Goal: Task Accomplishment & Management: Complete application form

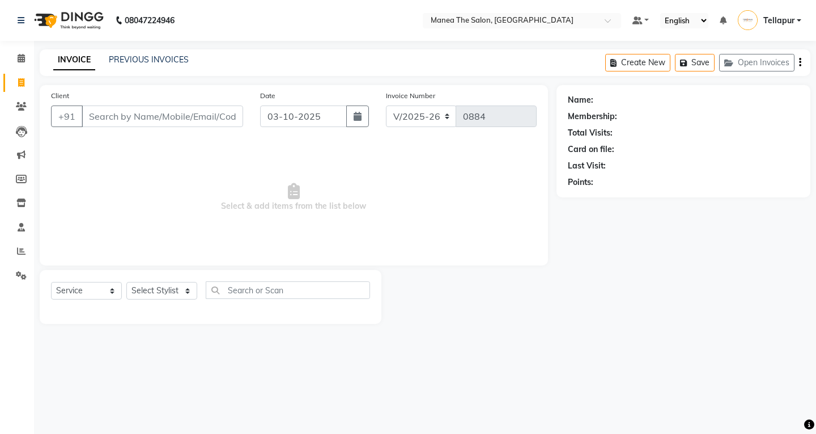
select select "6085"
select select "service"
click at [126, 121] on input "Client" at bounding box center [163, 116] width 162 height 22
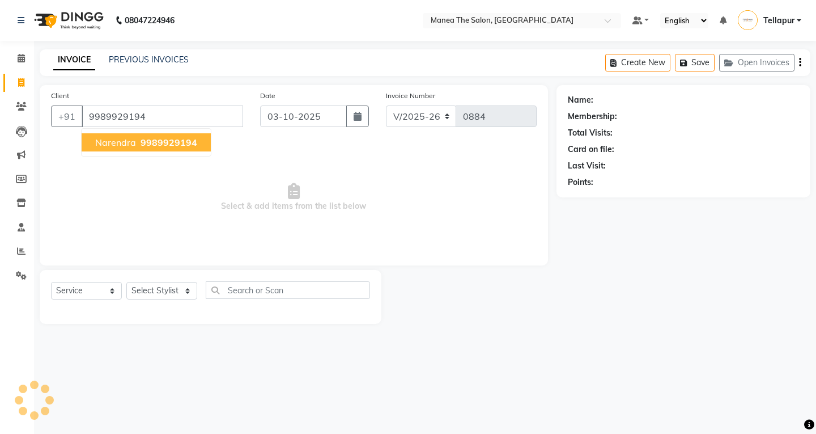
type input "9989929194"
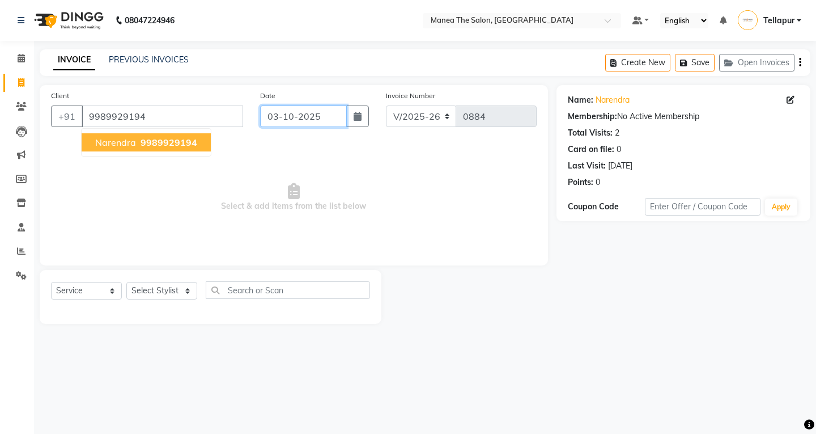
click at [328, 122] on input "03-10-2025" at bounding box center [303, 116] width 87 height 22
select select "10"
select select "2025"
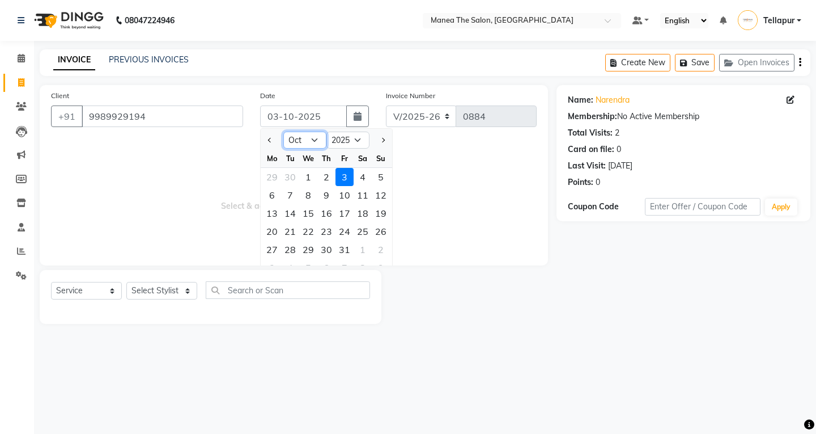
click at [316, 141] on select "Jan Feb Mar Apr May Jun [DATE] Aug Sep Oct Nov Dec" at bounding box center [304, 139] width 43 height 17
select select "9"
click at [283, 131] on select "Jan Feb Mar Apr May Jun [DATE] Aug Sep Oct Nov Dec" at bounding box center [304, 139] width 43 height 17
click at [275, 248] on div "29" at bounding box center [272, 249] width 18 height 18
type input "[DATE]"
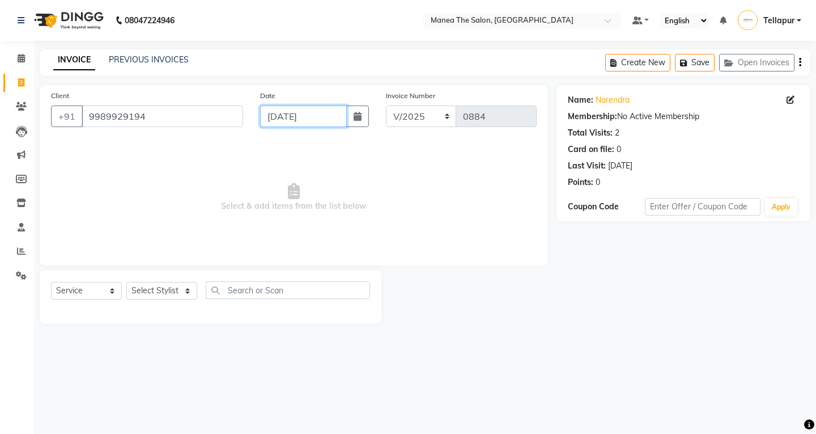
click at [273, 120] on input "[DATE]" at bounding box center [303, 116] width 87 height 22
select select "9"
select select "2025"
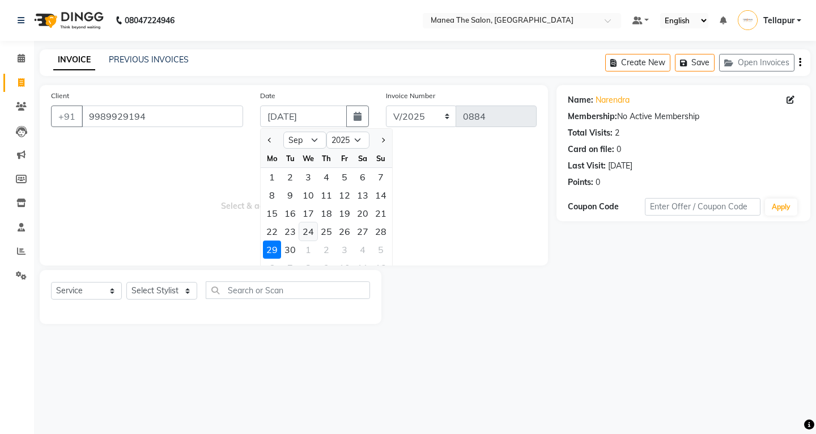
click at [310, 232] on div "24" at bounding box center [308, 231] width 18 height 18
type input "[DATE]"
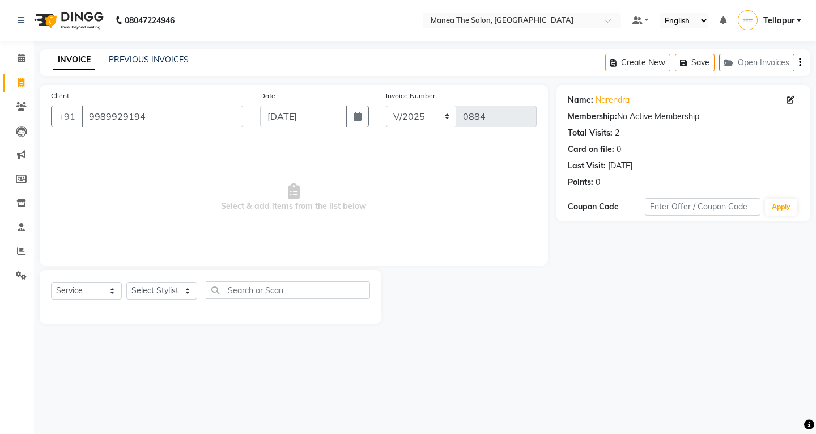
click at [453, 121] on div "V/2025 V/[PHONE_NUMBER]" at bounding box center [461, 116] width 151 height 22
click at [439, 122] on select "V/2025 V/2025-26" at bounding box center [421, 116] width 71 height 22
click at [122, 287] on div "Select Service Product Membership Package Voucher Prepaid Gift Card Select Styl…" at bounding box center [210, 294] width 319 height 27
click at [51, 282] on select "Select Service Product Membership Package Voucher Prepaid Gift Card" at bounding box center [86, 291] width 71 height 18
click at [329, 286] on input "text" at bounding box center [288, 290] width 164 height 18
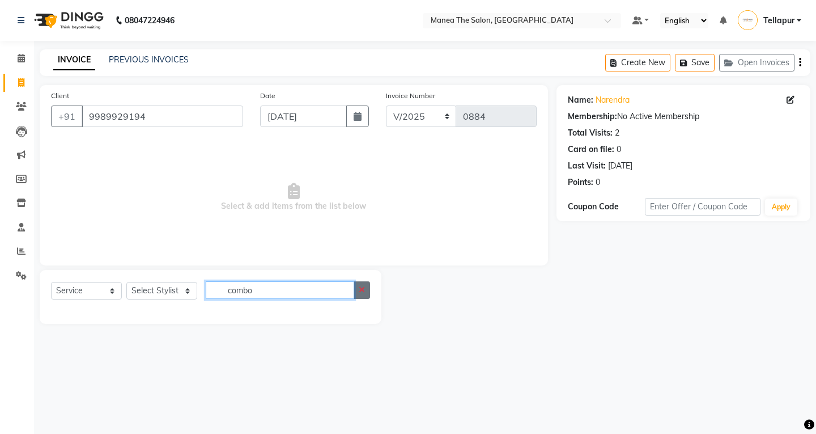
type input "combo"
click at [358, 294] on button "button" at bounding box center [362, 290] width 16 height 18
type input "300"
click at [361, 279] on div "Select Service Product Membership Package Voucher Prepaid Gift Card Select Styl…" at bounding box center [211, 297] width 342 height 54
click at [283, 283] on input "300" at bounding box center [280, 290] width 149 height 18
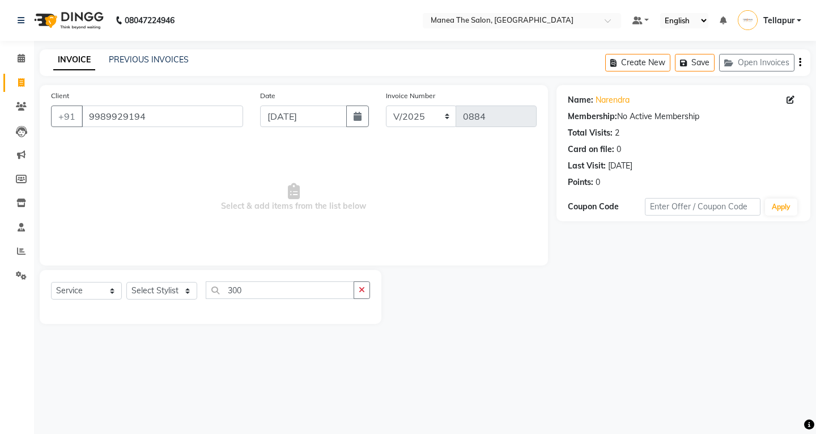
drag, startPoint x: 302, startPoint y: 358, endPoint x: 324, endPoint y: 347, distance: 24.3
click at [309, 358] on div "08047224946 Select Location × Manea The Salon, Tellapur Road Default Panel My P…" at bounding box center [408, 217] width 816 height 434
click at [214, 292] on input "300" at bounding box center [280, 290] width 149 height 18
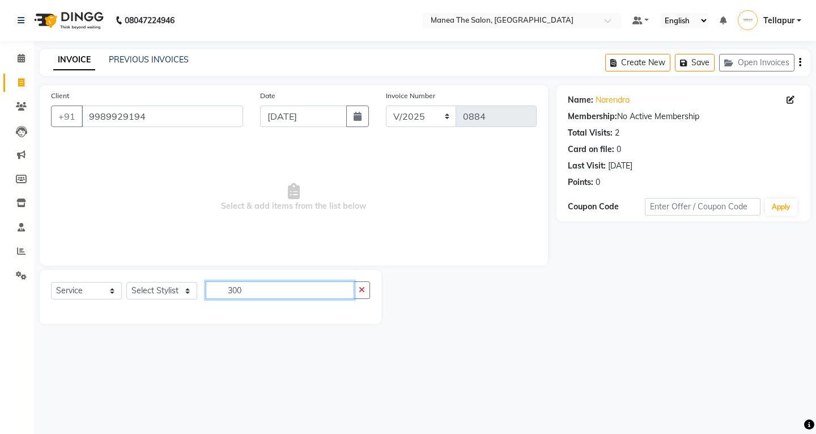
click at [257, 292] on input "300" at bounding box center [280, 290] width 149 height 18
click at [360, 294] on button "button" at bounding box center [362, 290] width 16 height 18
type input "60"
click at [358, 293] on button "button" at bounding box center [362, 290] width 16 height 18
type input "`"
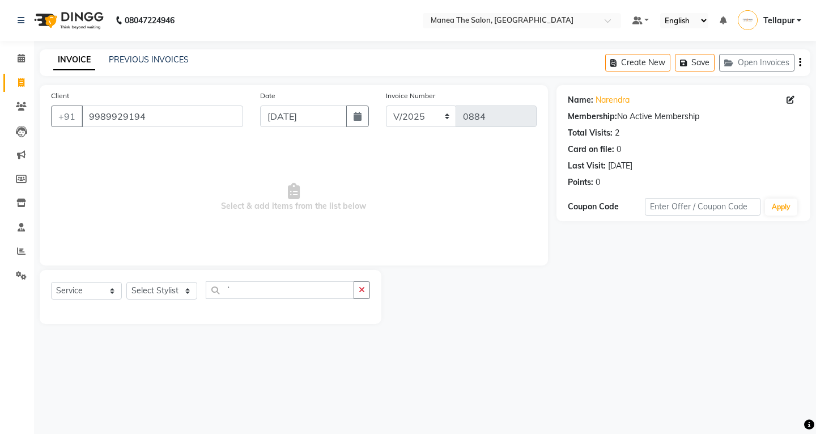
click at [357, 294] on button "button" at bounding box center [362, 290] width 16 height 18
type input "250"
click at [107, 292] on select "Select Service Product Membership Package Voucher Prepaid Gift Card" at bounding box center [86, 291] width 71 height 18
click at [100, 299] on select "Select Service Product Membership Package Voucher Prepaid Gift Card" at bounding box center [86, 291] width 71 height 18
click at [212, 291] on input "250" at bounding box center [280, 290] width 149 height 18
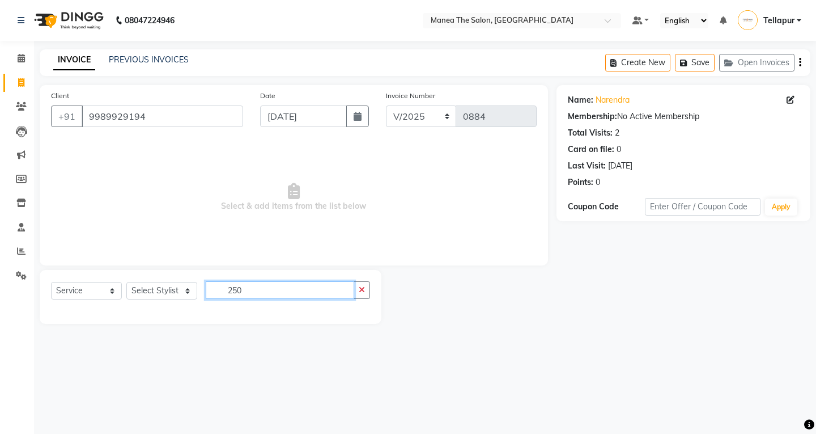
click at [212, 291] on input "250" at bounding box center [280, 290] width 149 height 18
click at [271, 286] on input "250" at bounding box center [280, 290] width 149 height 18
drag, startPoint x: 243, startPoint y: 292, endPoint x: 351, endPoint y: 383, distance: 141.2
click at [337, 391] on div "08047224946 Select Location × Manea The Salon, Tellapur Road Default Panel My P…" at bounding box center [408, 217] width 816 height 434
click at [214, 291] on input "250" at bounding box center [280, 290] width 149 height 18
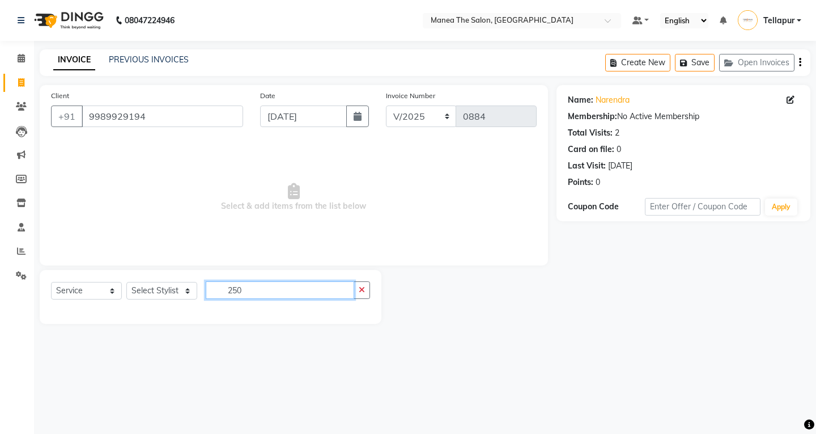
click at [214, 291] on input "250" at bounding box center [280, 290] width 149 height 18
click at [360, 288] on icon "button" at bounding box center [362, 290] width 6 height 8
click at [149, 53] on div "INVOICE PREVIOUS INVOICES Create New Save Open Invoices" at bounding box center [425, 62] width 771 height 27
click at [19, 277] on icon at bounding box center [21, 275] width 11 height 9
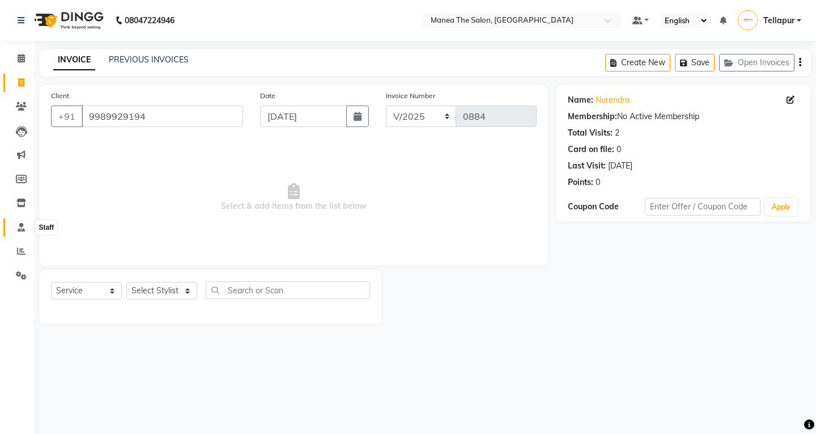
click at [22, 232] on span at bounding box center [21, 227] width 20 height 13
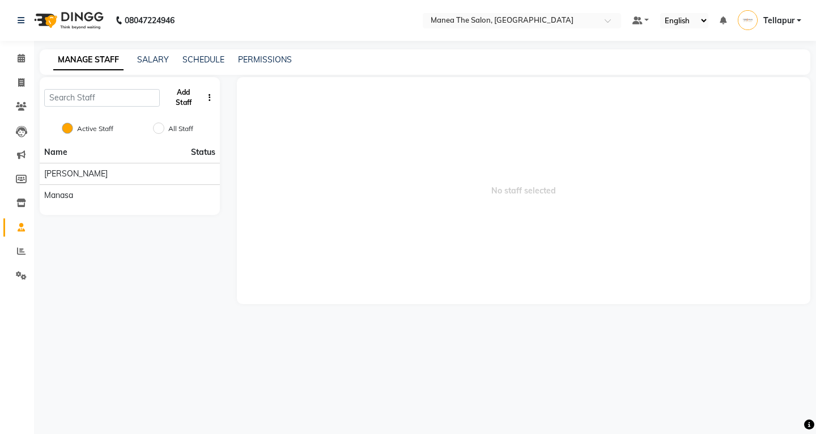
click at [188, 100] on button "Add Staff" at bounding box center [183, 97] width 39 height 29
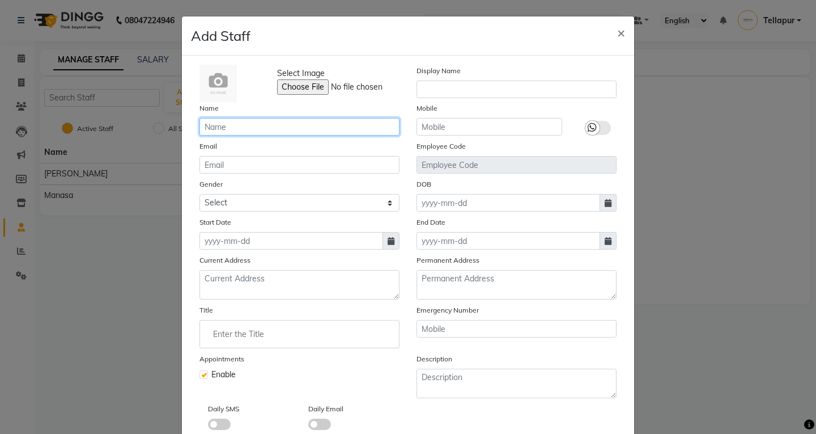
click at [211, 126] on input "text" at bounding box center [300, 127] width 200 height 18
type input "aman"
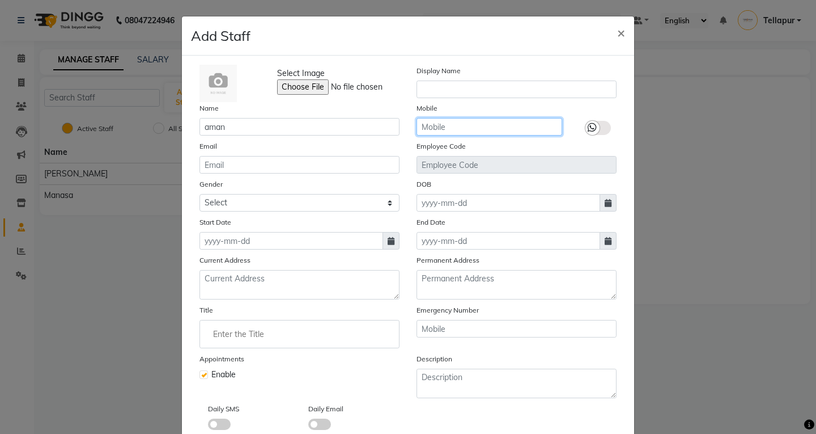
click at [431, 124] on input "text" at bounding box center [490, 127] width 146 height 18
type input "7"
type input "7842180757"
click at [214, 425] on span at bounding box center [219, 423] width 23 height 11
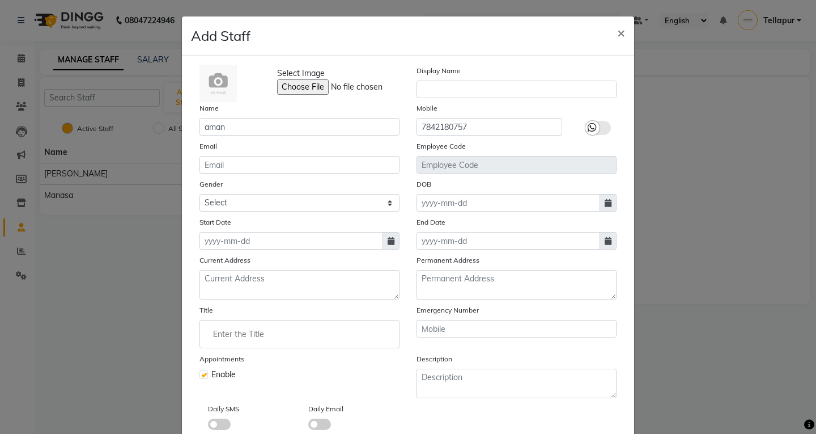
click at [208, 426] on input "checkbox" at bounding box center [208, 426] width 0 height 0
click at [221, 422] on span at bounding box center [219, 423] width 23 height 11
click at [208, 426] on input "checkbox" at bounding box center [208, 426] width 0 height 0
click at [253, 334] on input "Enter the Title" at bounding box center [300, 334] width 190 height 23
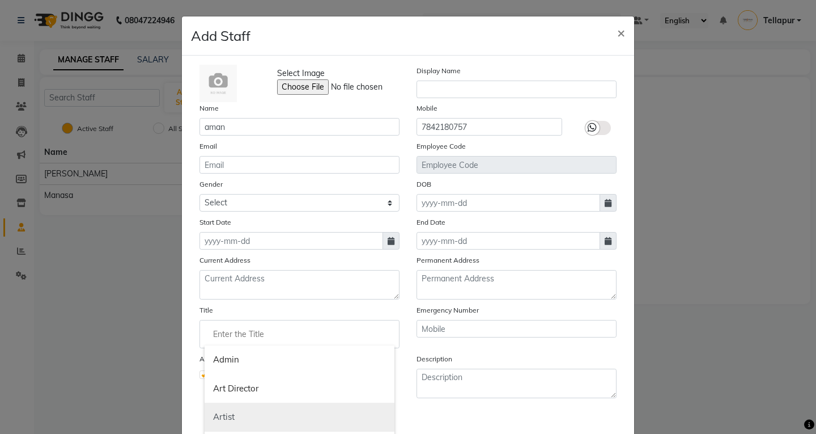
click at [237, 406] on link "Artist" at bounding box center [300, 416] width 190 height 29
type input "Artist"
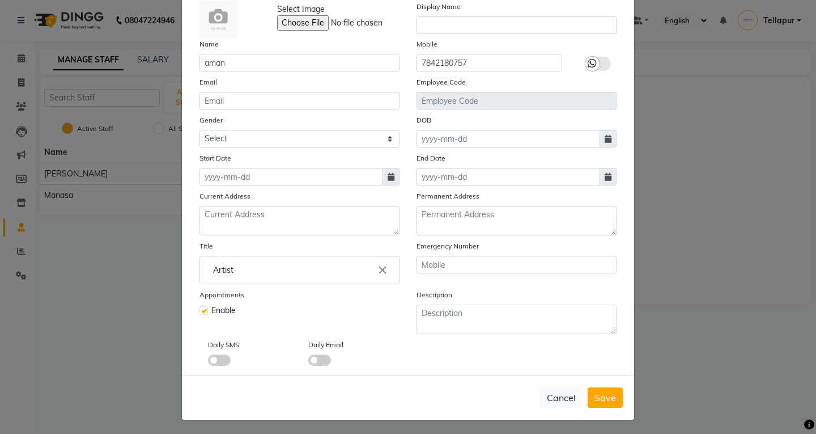
scroll to position [66, 0]
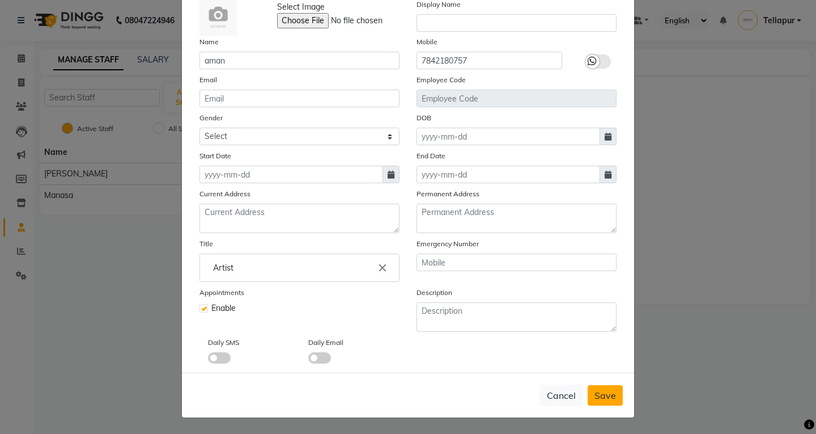
click at [612, 393] on button "Save" at bounding box center [605, 395] width 35 height 20
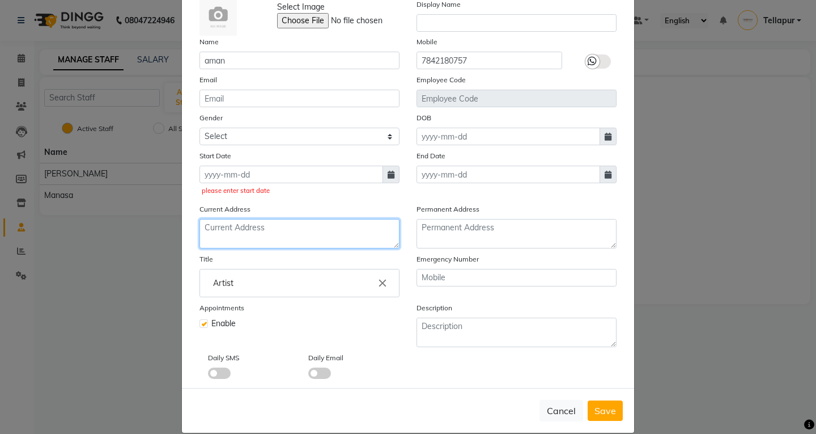
click at [325, 234] on textarea at bounding box center [300, 233] width 200 height 29
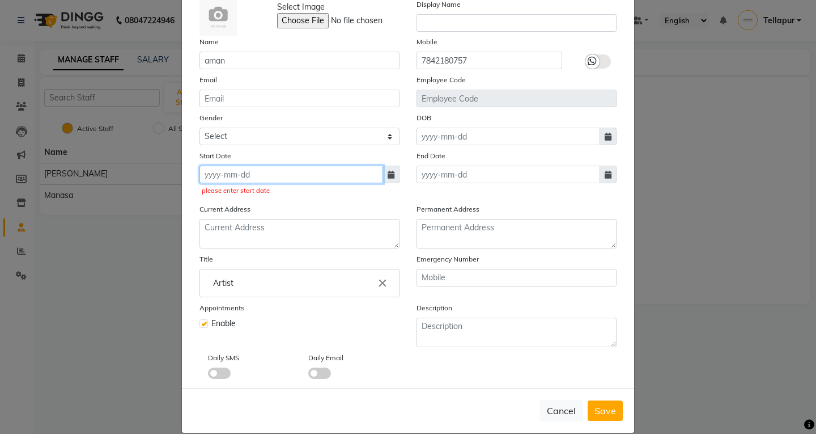
click at [258, 178] on input at bounding box center [292, 175] width 184 height 18
select select "10"
select select "2025"
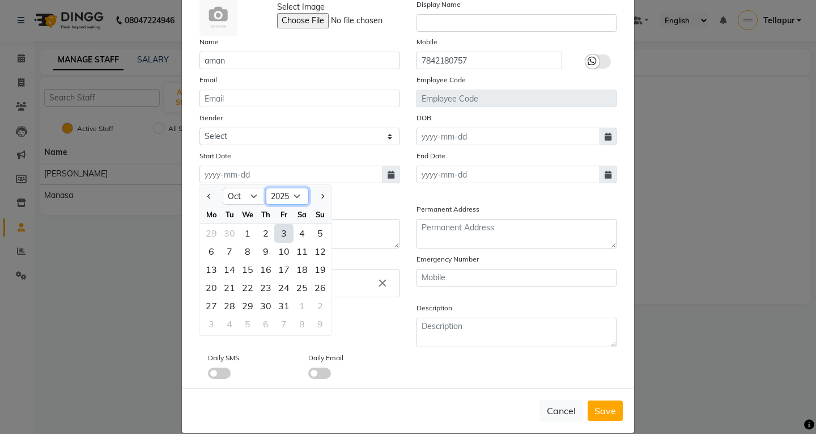
click at [286, 194] on select "2015 2016 2017 2018 2019 2020 2021 2022 2023 2024 2025 2026 2027 2028 2029 2030…" at bounding box center [287, 196] width 43 height 17
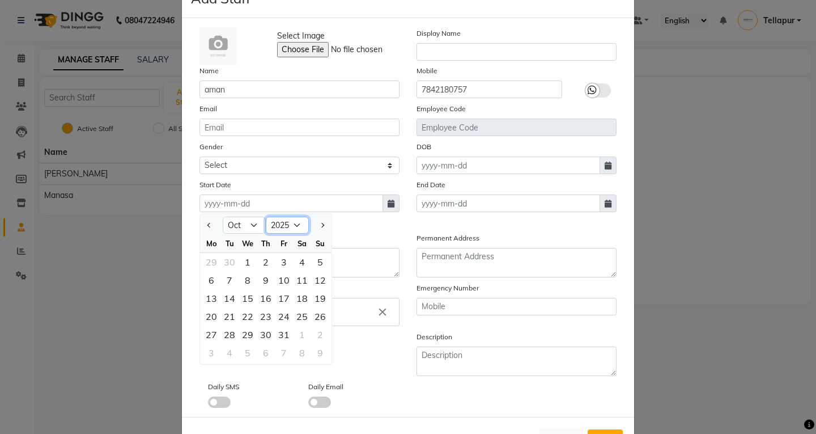
scroll to position [10, 0]
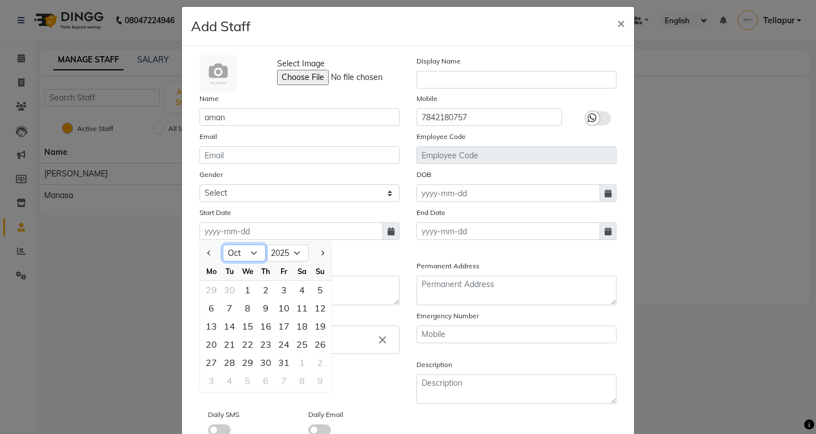
click at [227, 254] on select "Jan Feb Mar Apr May Jun [DATE] Aug Sep Oct Nov Dec" at bounding box center [244, 252] width 43 height 17
select select "11"
click at [223, 244] on select "Jan Feb Mar Apr May Jun [DATE] Aug Sep Oct Nov Dec" at bounding box center [244, 252] width 43 height 17
click at [209, 322] on div "10" at bounding box center [211, 326] width 18 height 18
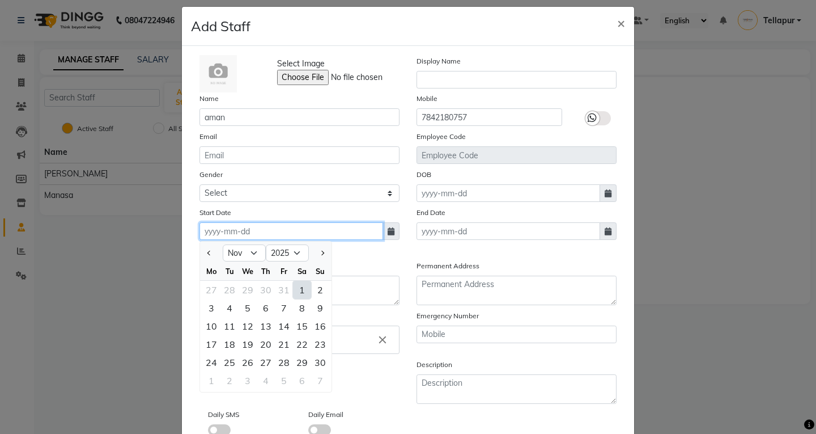
type input "[DATE]"
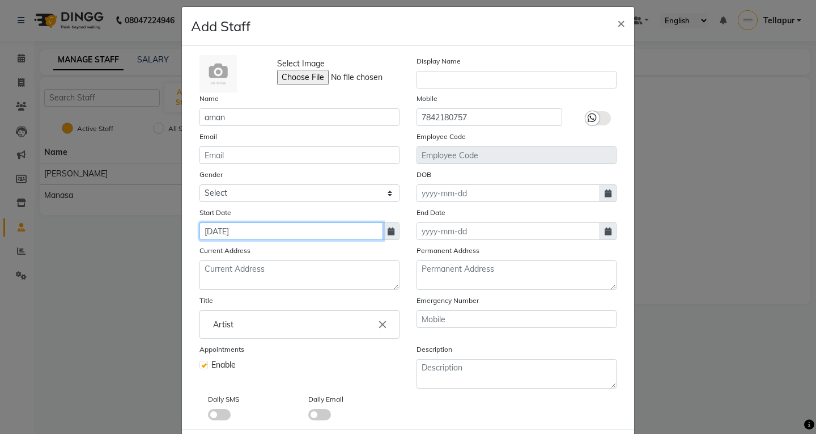
click at [238, 233] on input "[DATE]" at bounding box center [292, 231] width 184 height 18
select select "11"
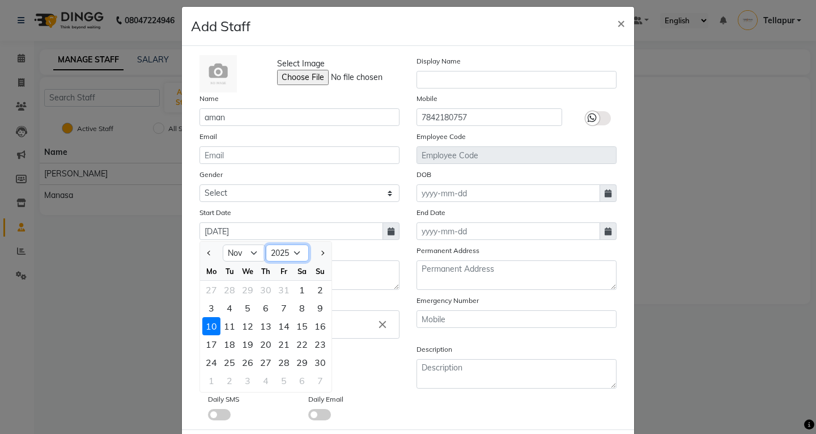
click at [281, 253] on select "2015 2016 2017 2018 2019 2020 2021 2022 2023 2024 2025 2026 2027 2028 2029 2030…" at bounding box center [287, 252] width 43 height 17
select select "2015"
click at [266, 244] on select "2015 2016 2017 2018 2019 2020 2021 2022 2023 2024 2025 2026 2027 2028 2029 2030…" at bounding box center [287, 252] width 43 height 17
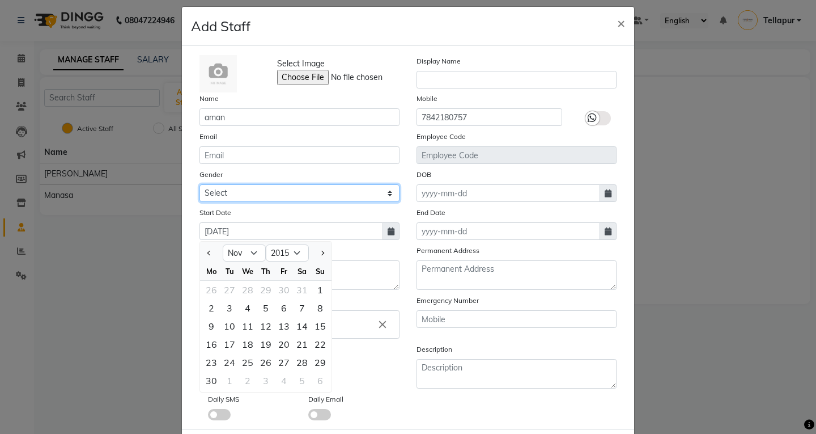
click at [218, 192] on select "Select [DEMOGRAPHIC_DATA] [DEMOGRAPHIC_DATA] Other Prefer Not To Say" at bounding box center [300, 193] width 200 height 18
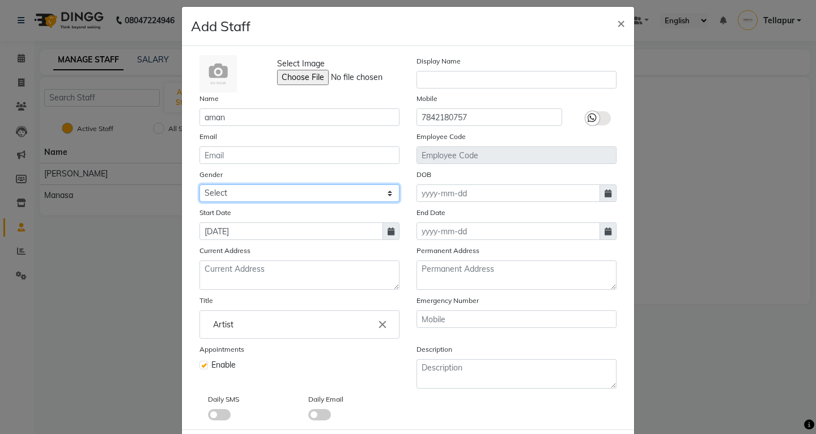
click at [230, 192] on select "Select [DEMOGRAPHIC_DATA] [DEMOGRAPHIC_DATA] Other Prefer Not To Say" at bounding box center [300, 193] width 200 height 18
select select "[DEMOGRAPHIC_DATA]"
click at [200, 184] on select "Select [DEMOGRAPHIC_DATA] [DEMOGRAPHIC_DATA] Other Prefer Not To Say" at bounding box center [300, 193] width 200 height 18
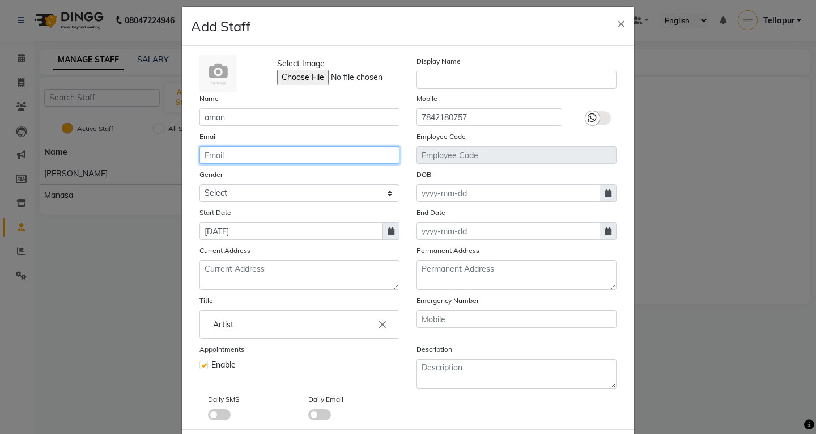
click at [215, 155] on input "email" at bounding box center [300, 155] width 200 height 18
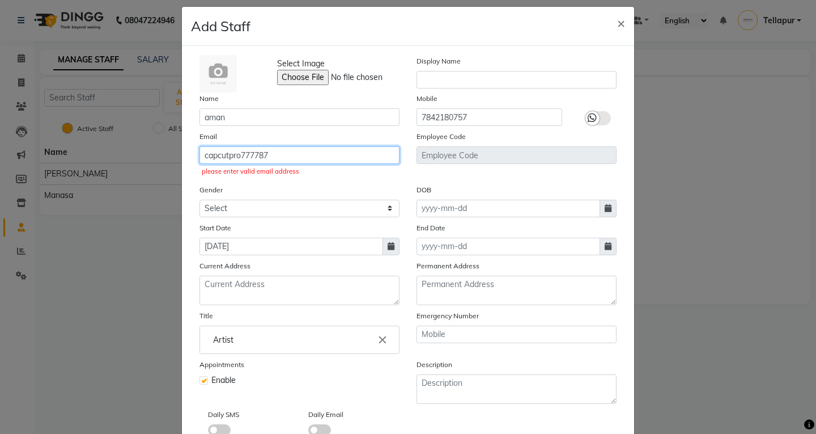
paste input "@"
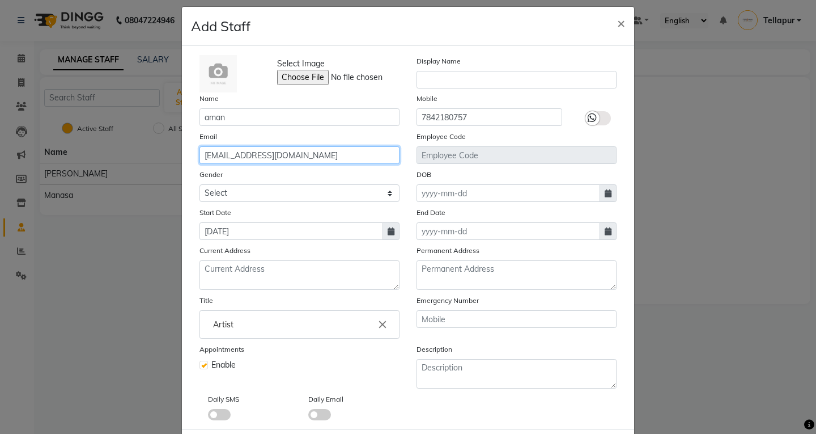
type input "[EMAIL_ADDRESS][DOMAIN_NAME]"
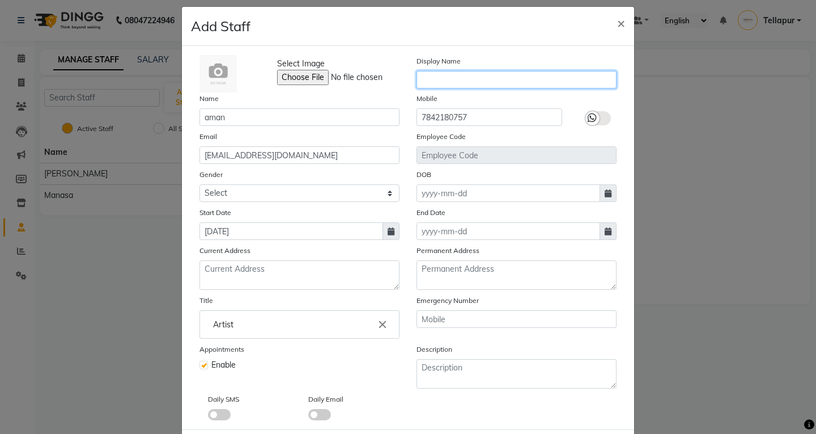
click at [461, 82] on input "text" at bounding box center [517, 80] width 200 height 18
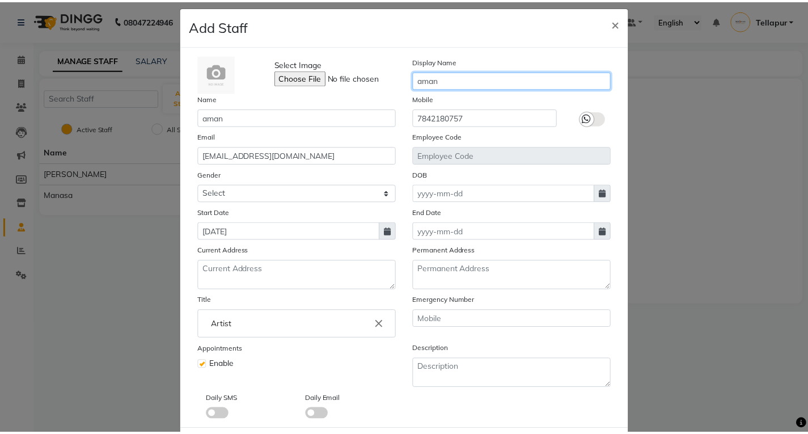
scroll to position [66, 0]
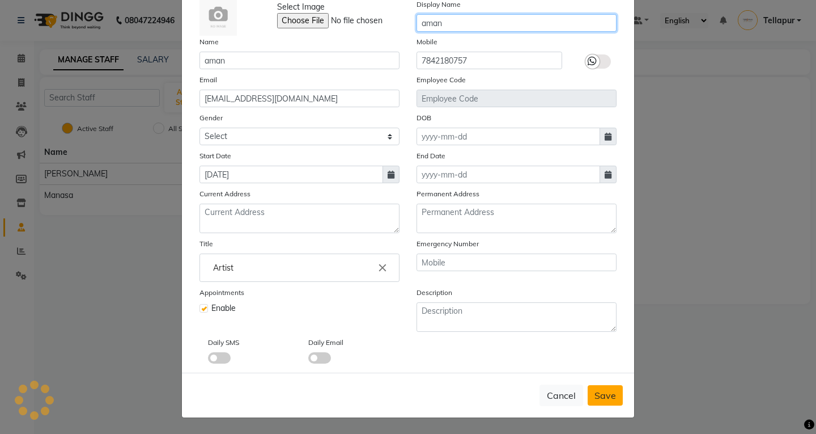
type input "aman"
click at [614, 393] on button "Save" at bounding box center [605, 395] width 35 height 20
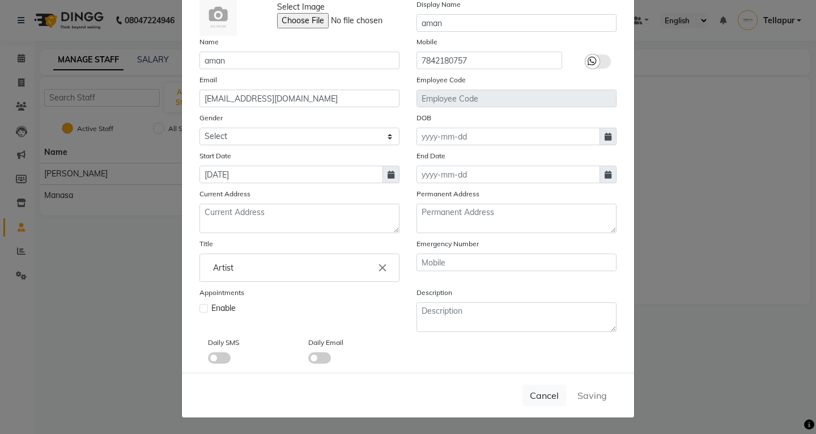
select select
checkbox input "false"
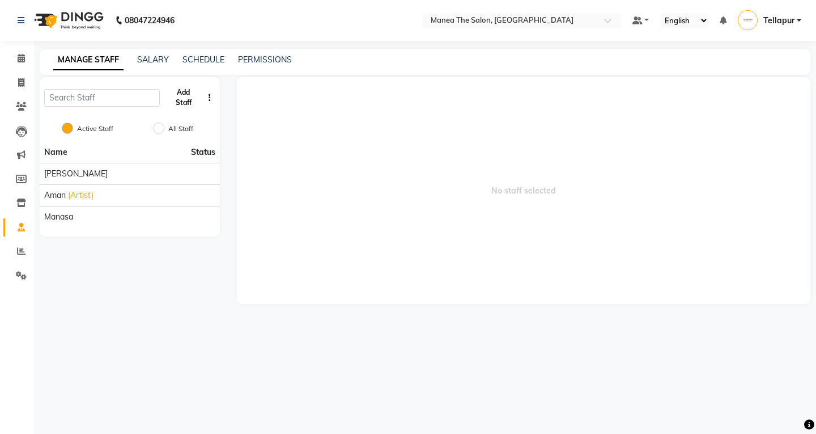
click at [186, 96] on button "Add Staff" at bounding box center [183, 97] width 39 height 29
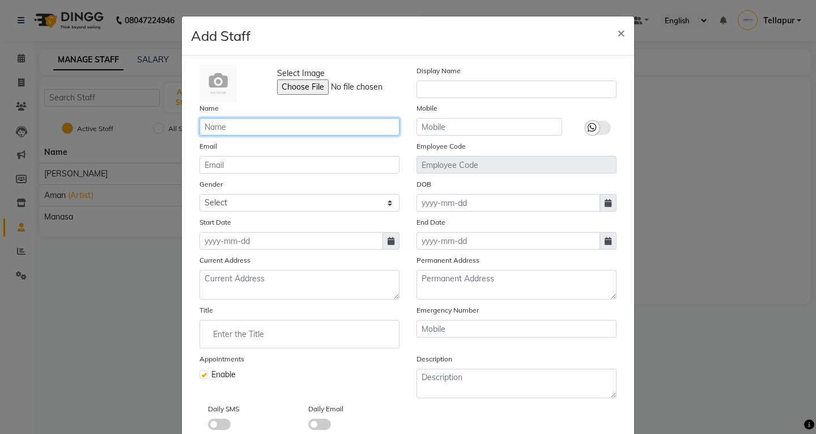
drag, startPoint x: 222, startPoint y: 131, endPoint x: 225, endPoint y: 105, distance: 26.3
click at [222, 118] on input "text" at bounding box center [300, 127] width 200 height 18
type input "neha"
click at [618, 30] on span "×" at bounding box center [621, 32] width 8 height 17
checkbox input "false"
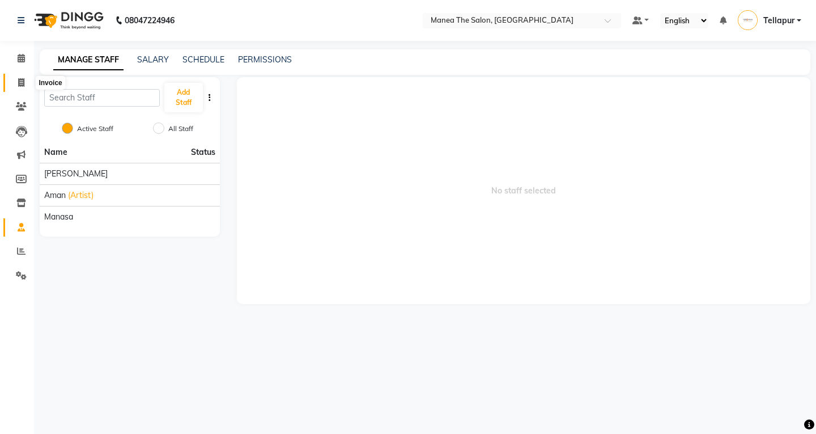
click at [22, 84] on icon at bounding box center [21, 82] width 6 height 9
select select "6085"
select select "service"
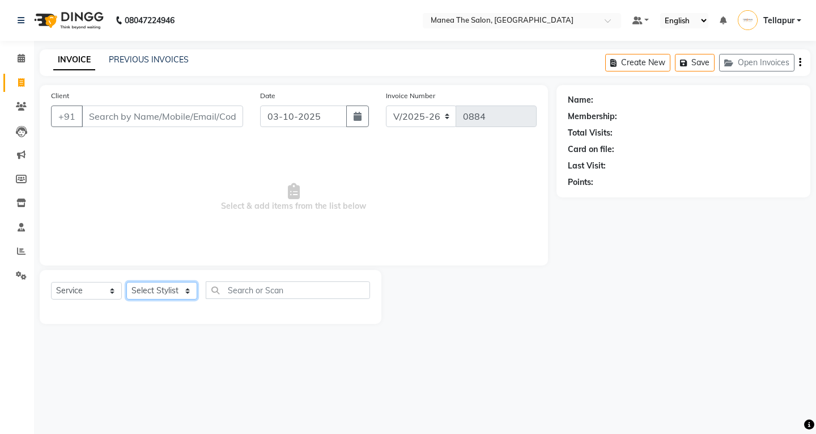
click at [142, 286] on select "Select Stylist [PERSON_NAME]" at bounding box center [161, 291] width 71 height 18
click at [126, 282] on select "Select Stylist [PERSON_NAME]" at bounding box center [161, 291] width 71 height 18
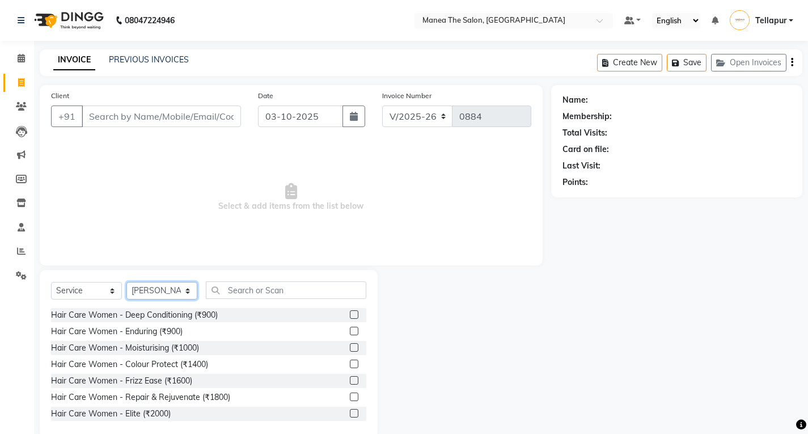
click at [186, 290] on select "Select Stylist [PERSON_NAME]" at bounding box center [161, 291] width 71 height 18
select select "93674"
click at [126, 282] on select "Select Stylist [PERSON_NAME]" at bounding box center [161, 291] width 71 height 18
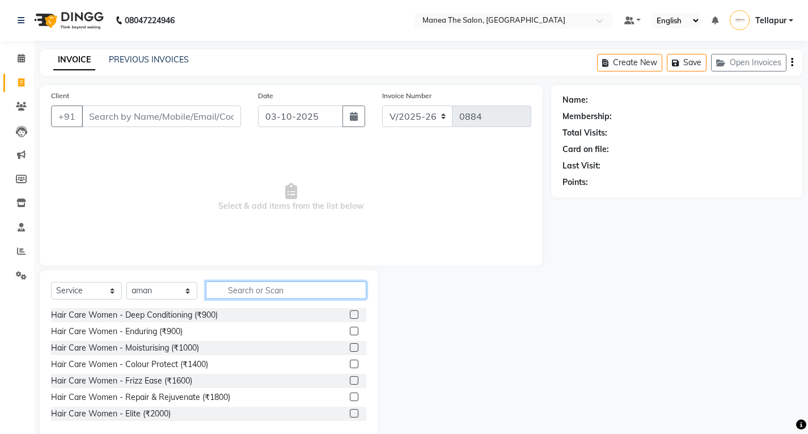
click at [294, 291] on input "text" at bounding box center [286, 290] width 160 height 18
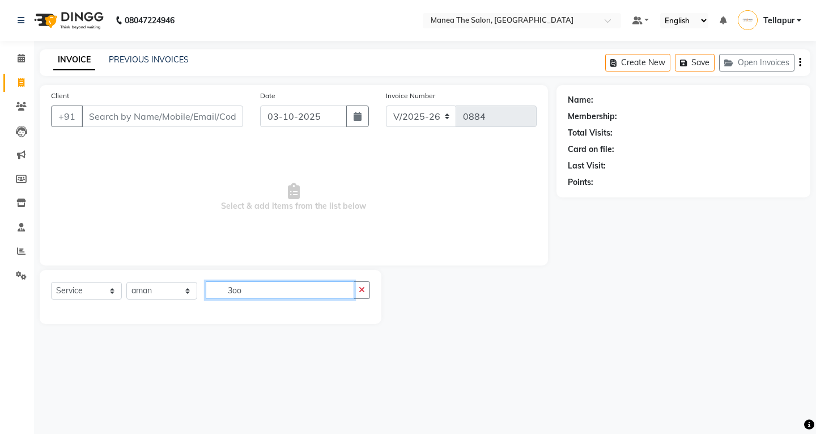
click at [310, 294] on input "3oo" at bounding box center [280, 290] width 149 height 18
click at [295, 292] on input "3oo" at bounding box center [280, 290] width 149 height 18
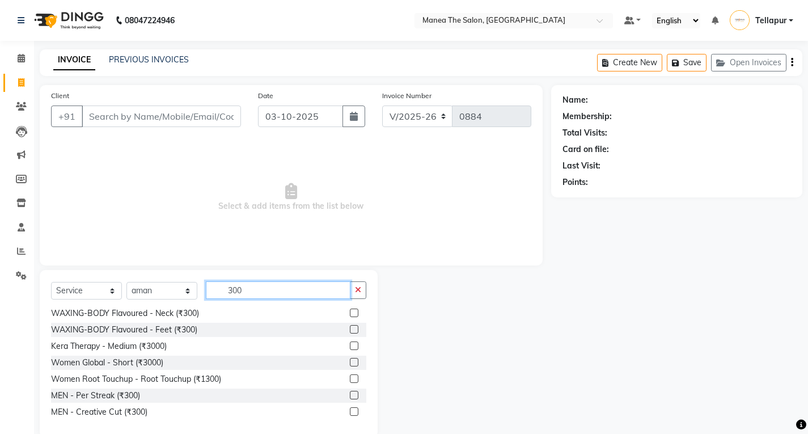
scroll to position [20, 0]
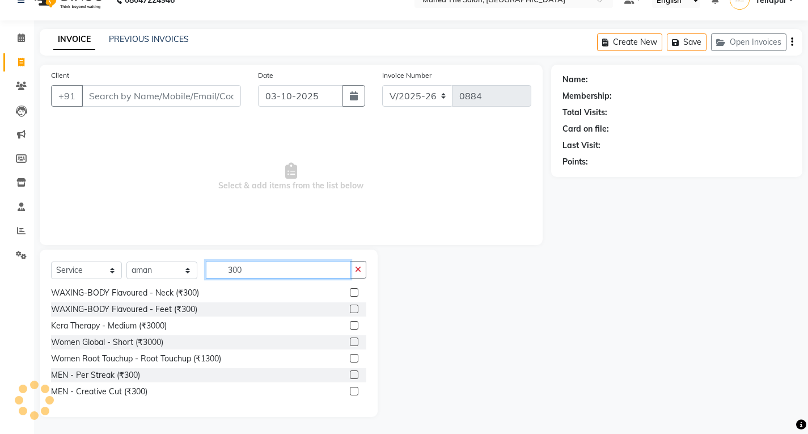
type input "300"
click at [324, 394] on div "MEN - Creative Cut (₹300)" at bounding box center [208, 391] width 315 height 14
click at [350, 390] on div at bounding box center [353, 393] width 7 height 12
click at [350, 390] on label at bounding box center [354, 391] width 9 height 9
click at [350, 390] on input "checkbox" at bounding box center [353, 391] width 7 height 7
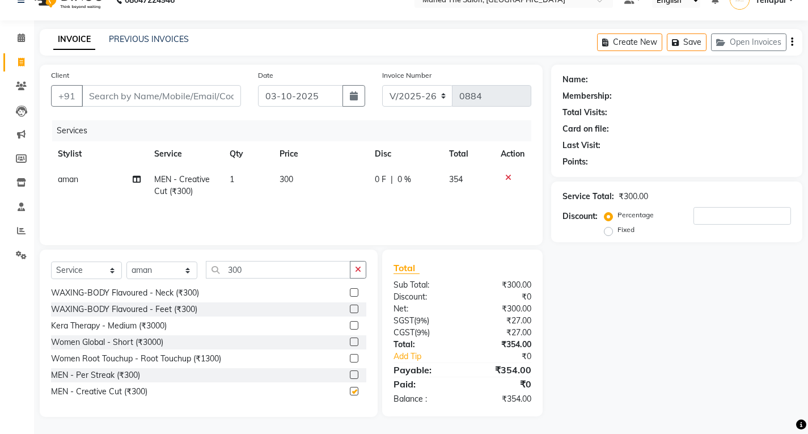
checkbox input "false"
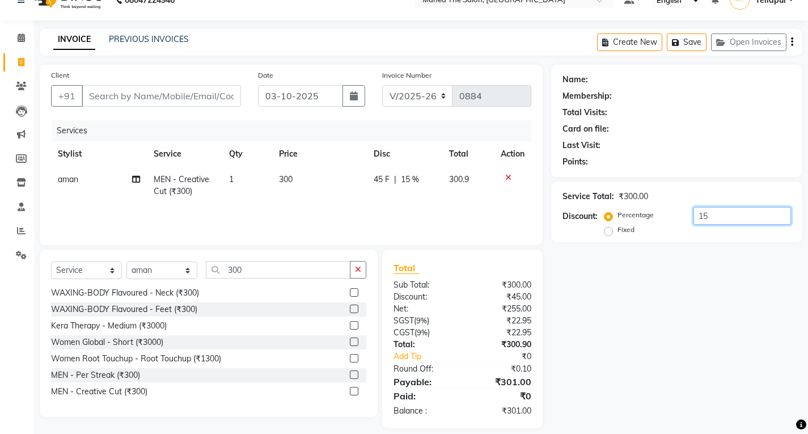
type input "1"
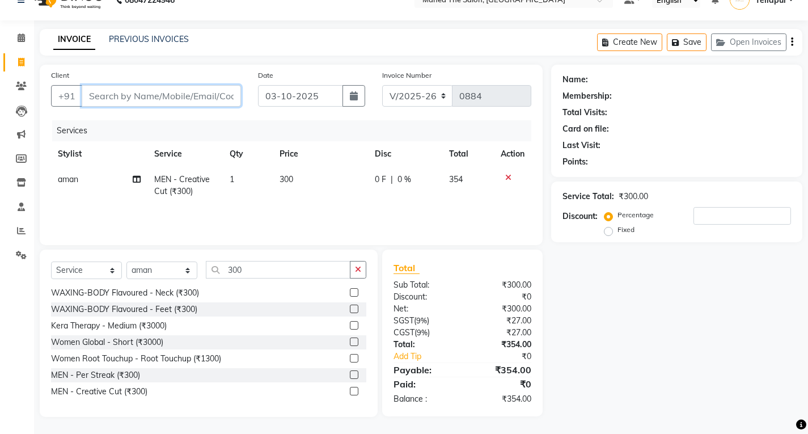
click at [142, 97] on input "Client" at bounding box center [161, 96] width 159 height 22
click at [91, 99] on input "Client" at bounding box center [161, 96] width 159 height 22
type input "9"
type input "0"
type input "9985834645"
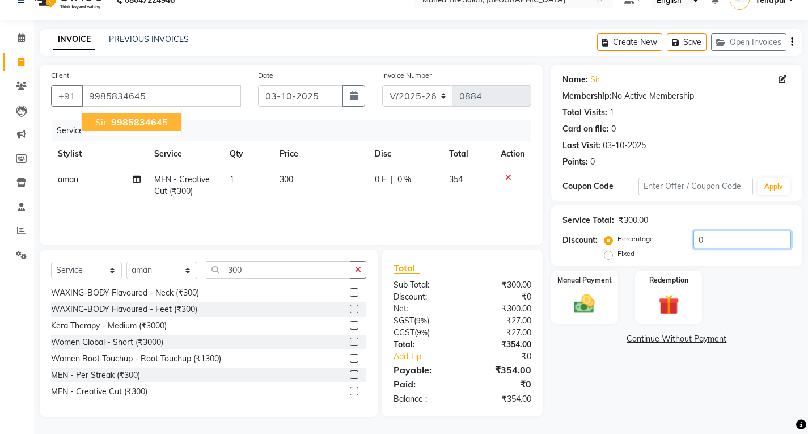
click at [700, 239] on input "0" at bounding box center [741, 240] width 97 height 18
click at [605, 290] on div "Manual Payment" at bounding box center [584, 297] width 70 height 56
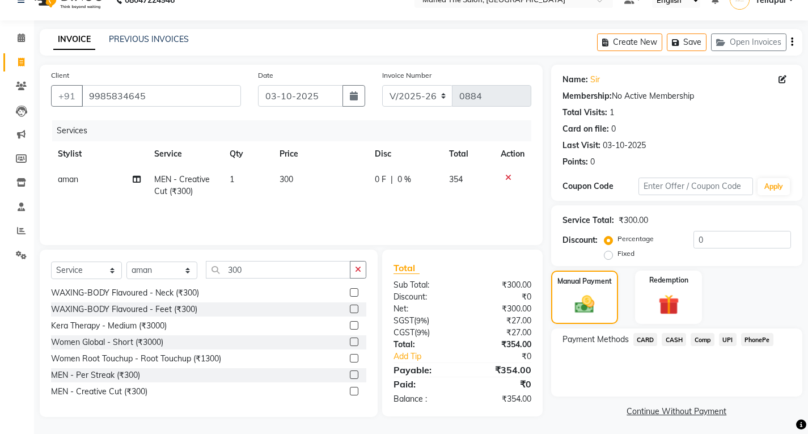
click at [758, 337] on span "PhonePe" at bounding box center [757, 339] width 32 height 13
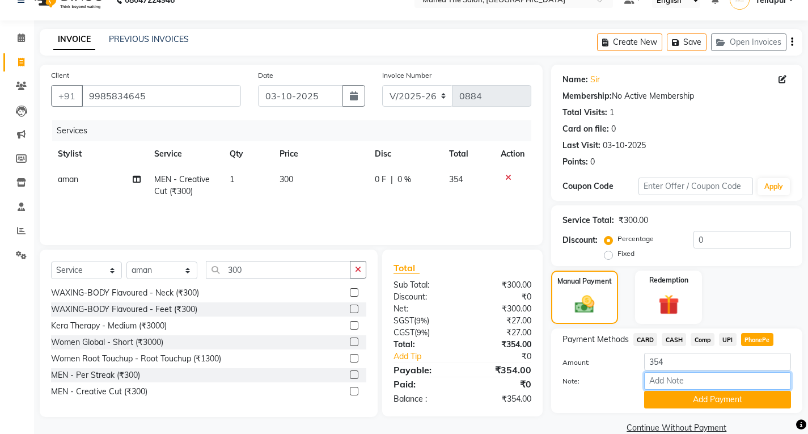
click at [753, 384] on input "Note:" at bounding box center [717, 381] width 147 height 18
click at [746, 400] on button "Add Payment" at bounding box center [717, 400] width 147 height 18
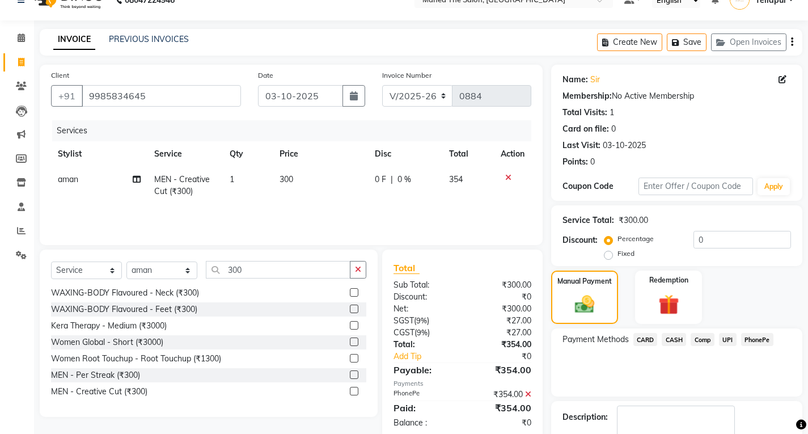
scroll to position [87, 0]
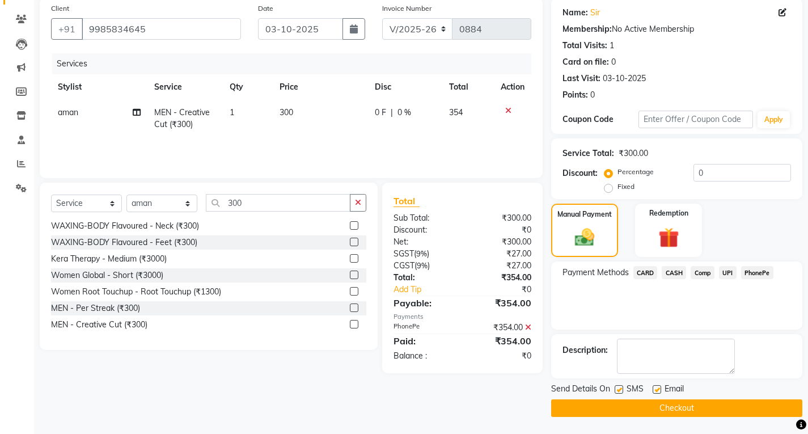
click at [727, 402] on button "Checkout" at bounding box center [676, 408] width 251 height 18
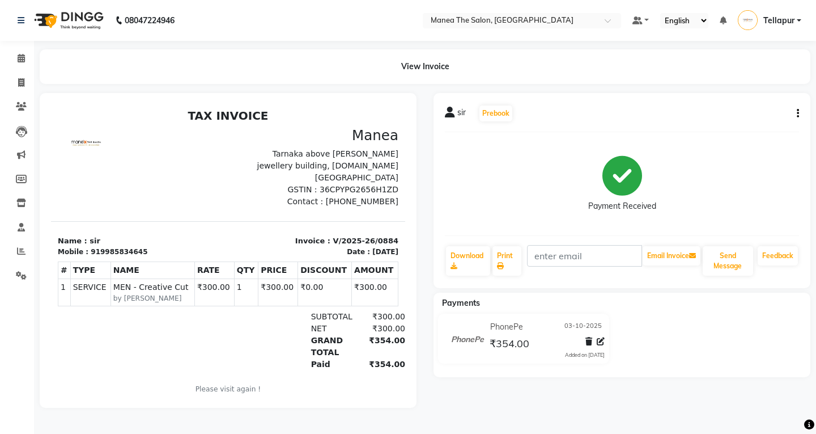
click at [121, 384] on p "Please visit again !" at bounding box center [228, 389] width 341 height 10
